Goal: Task Accomplishment & Management: Complete application form

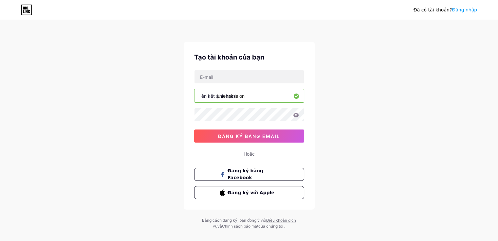
click at [365, 92] on div "Đã có tài khoản? Đăng nhập Tạo tài khoản của bạn liên kết sinh học/ [PERSON_NAM…" at bounding box center [249, 125] width 498 height 250
click at [277, 98] on input "junehairsalon" at bounding box center [248, 95] width 109 height 13
click at [273, 139] on button "đăng ký bằng email" at bounding box center [249, 136] width 110 height 13
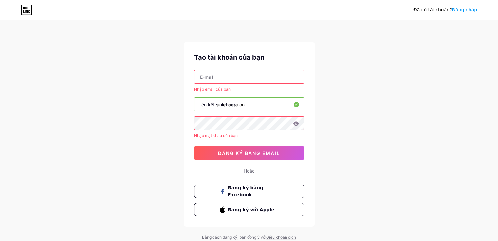
click at [281, 106] on input "junehairsalon" at bounding box center [248, 104] width 109 height 13
click at [239, 155] on button "đăng ký bằng email" at bounding box center [249, 153] width 110 height 13
click at [265, 151] on font "đăng ký bằng email" at bounding box center [249, 154] width 62 height 6
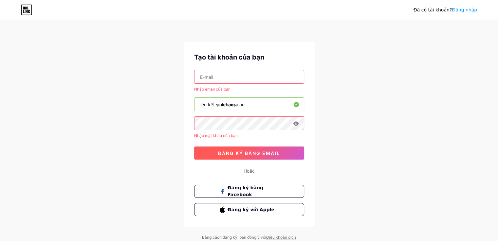
click at [265, 151] on font "đăng ký bằng email" at bounding box center [249, 154] width 62 height 6
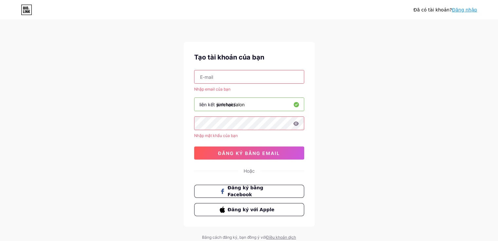
click at [457, 10] on font "Đăng nhập" at bounding box center [464, 9] width 25 height 5
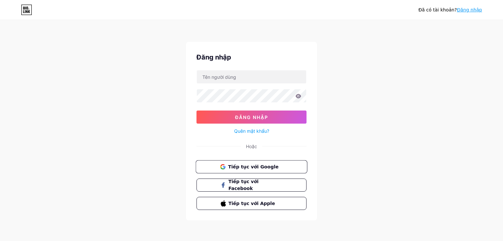
click at [250, 164] on font "Tiếp tục với Google" at bounding box center [253, 166] width 50 height 5
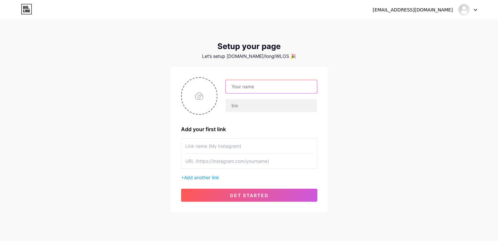
click at [283, 88] on input "text" at bounding box center [270, 86] width 91 height 13
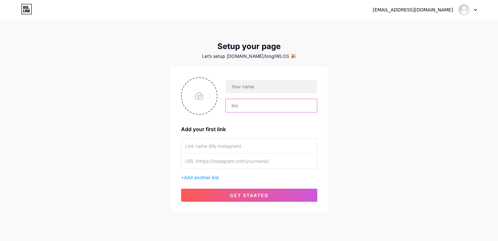
click at [275, 103] on input "text" at bounding box center [270, 105] width 91 height 13
click at [209, 88] on input "file" at bounding box center [199, 96] width 35 height 36
click at [210, 176] on span "Add another link" at bounding box center [201, 178] width 35 height 6
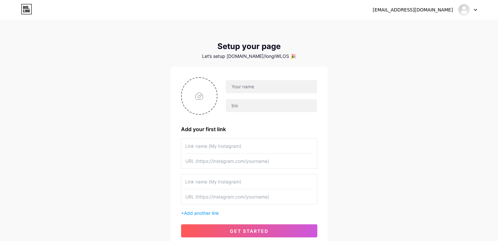
click at [231, 146] on input "text" at bounding box center [249, 146] width 128 height 15
click at [403, 107] on div "junehairsalon92@gmail.com Dashboard Logout Setup your page Let’s setup bio.link…" at bounding box center [249, 134] width 498 height 269
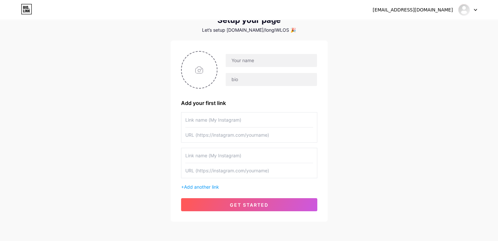
scroll to position [39, 0]
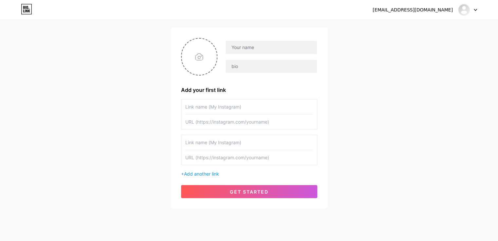
click at [472, 9] on div at bounding box center [467, 10] width 19 height 12
click at [441, 28] on link "Dashboard" at bounding box center [435, 27] width 81 height 18
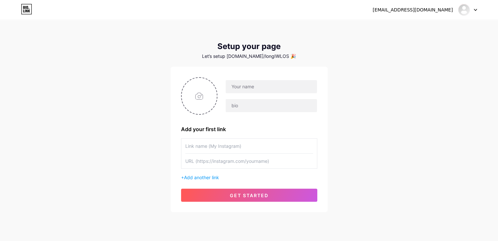
click at [27, 11] on icon at bounding box center [27, 10] width 2 height 3
click at [248, 87] on input "text" at bounding box center [270, 86] width 91 height 13
type input "junehairsalon"
click at [242, 110] on input "text" at bounding box center [270, 105] width 91 height 13
click at [213, 143] on input "text" at bounding box center [249, 146] width 128 height 15
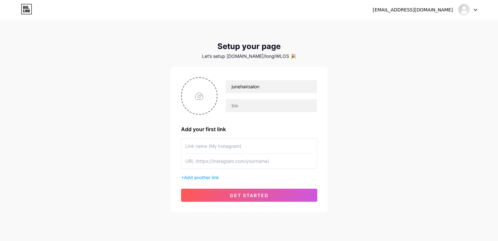
click at [218, 148] on input "text" at bounding box center [249, 146] width 128 height 15
